Goal: Navigation & Orientation: Find specific page/section

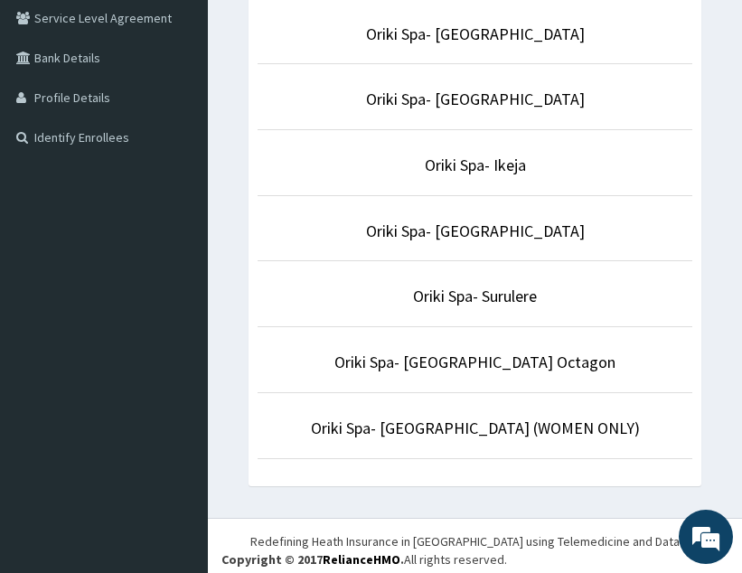
scroll to position [380, 0]
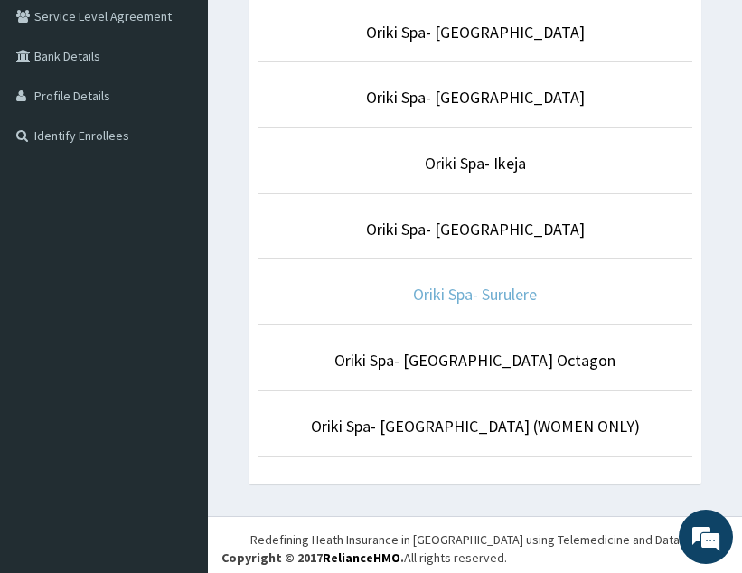
click at [501, 302] on link "Oriki Spa- Surulere" at bounding box center [475, 294] width 124 height 21
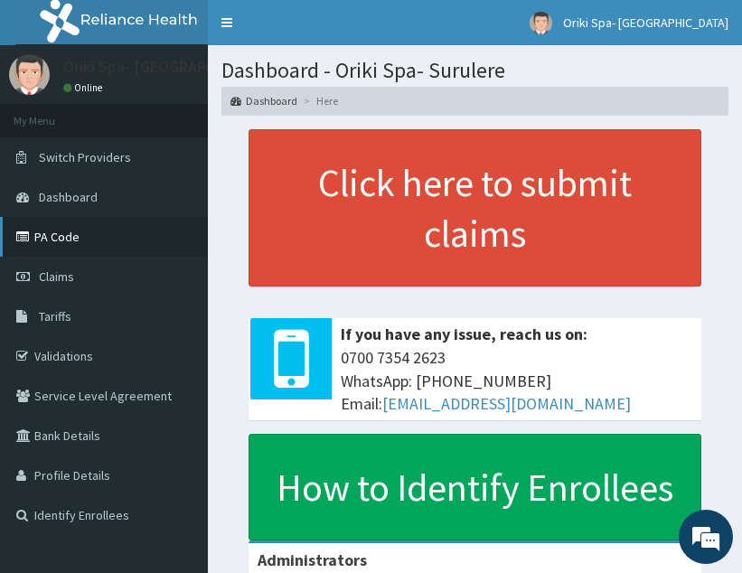
click at [65, 231] on link "PA Code" at bounding box center [104, 237] width 208 height 40
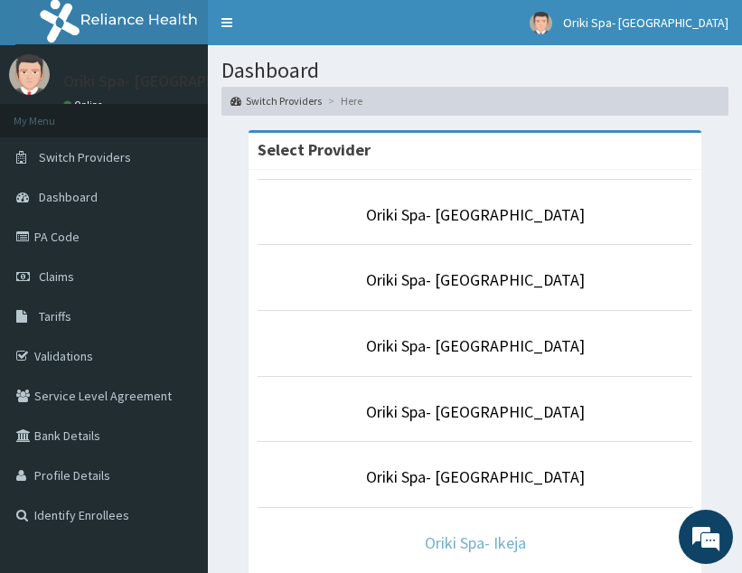
click at [469, 543] on link "Oriki Spa- Ikeja" at bounding box center [475, 543] width 101 height 21
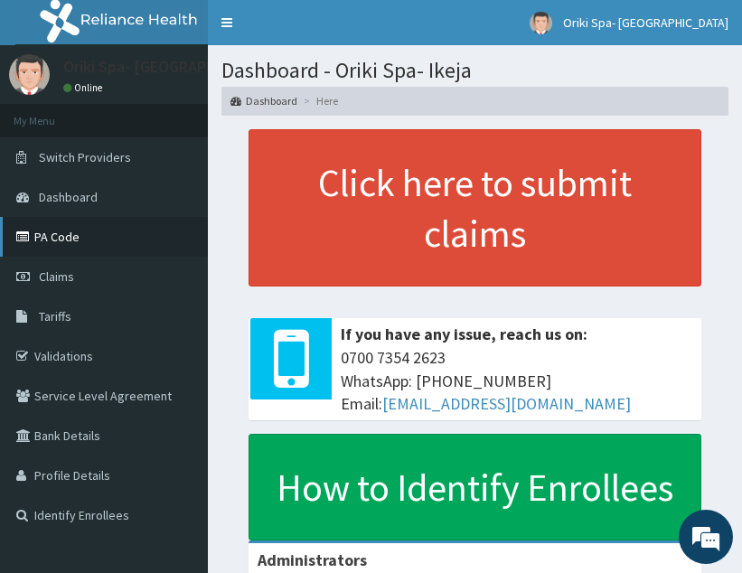
click at [43, 236] on link "PA Code" at bounding box center [104, 237] width 208 height 40
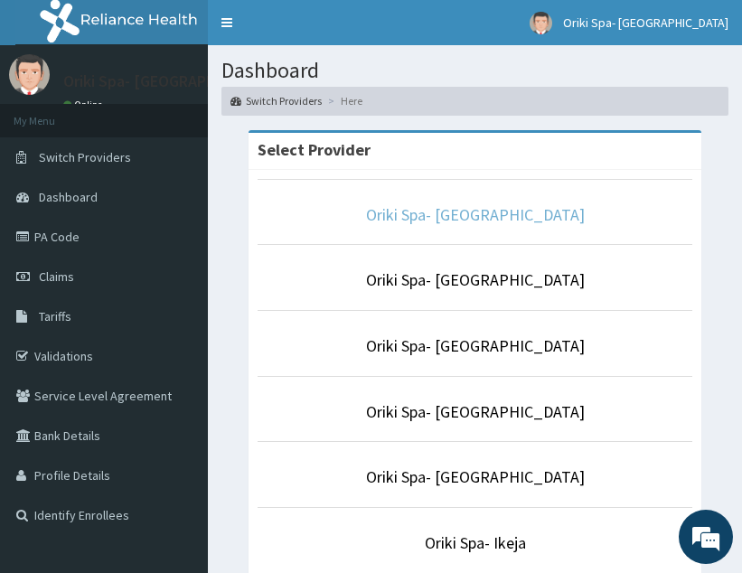
click at [474, 214] on link "Oriki Spa- [GEOGRAPHIC_DATA]" at bounding box center [475, 214] width 219 height 21
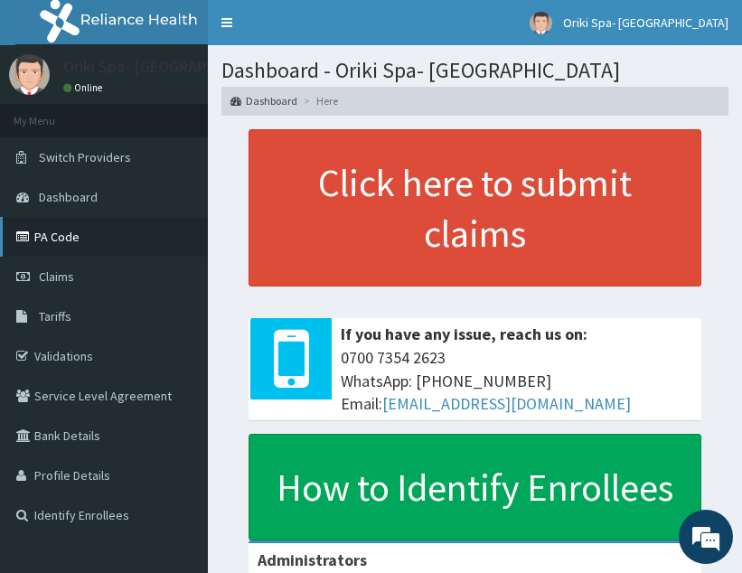
click at [71, 236] on link "PA Code" at bounding box center [104, 237] width 208 height 40
